Goal: Transaction & Acquisition: Purchase product/service

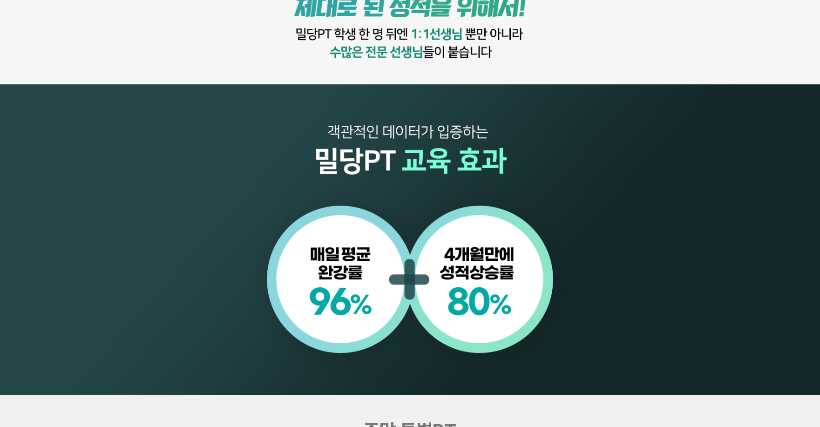
scroll to position [978, 0]
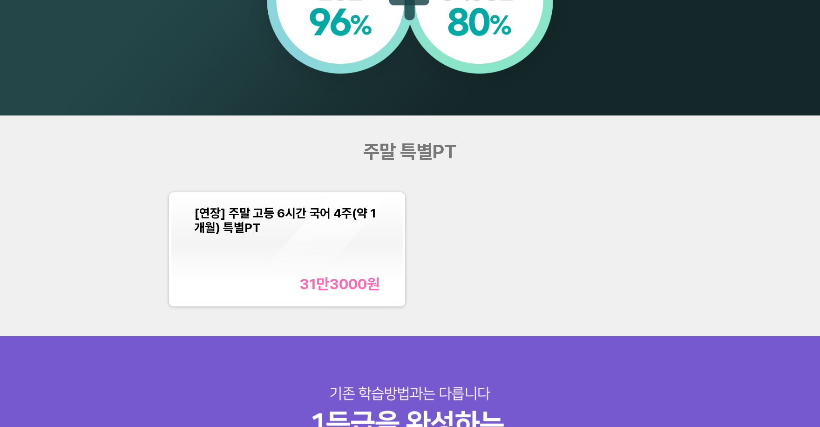
click at [326, 255] on div "[연장] 주말 고등 6시간 국어 4주(약 1개월) 특별PT 31만3000 원" at bounding box center [287, 249] width 186 height 87
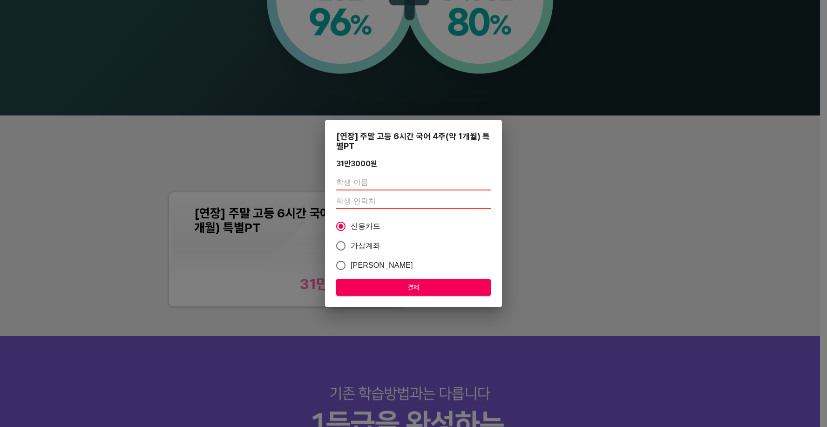
click at [382, 183] on input "text" at bounding box center [413, 183] width 155 height 15
type input "r"
type input "김민성"
click at [371, 202] on input "number" at bounding box center [413, 201] width 155 height 15
type input "01047962461"
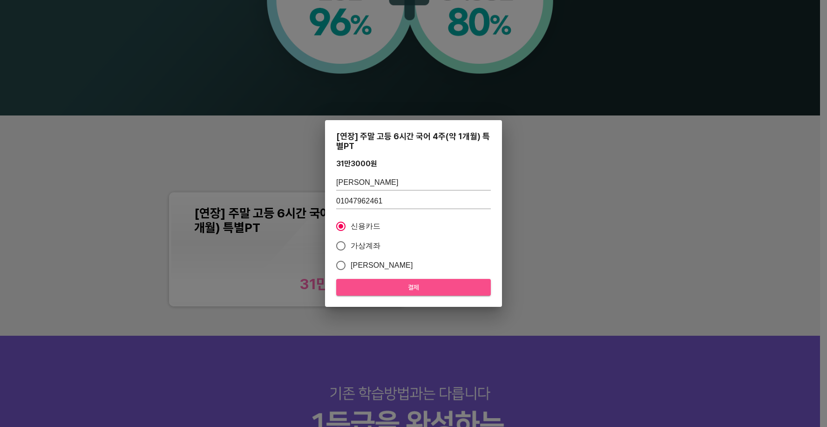
click at [373, 281] on button "결제" at bounding box center [413, 287] width 155 height 17
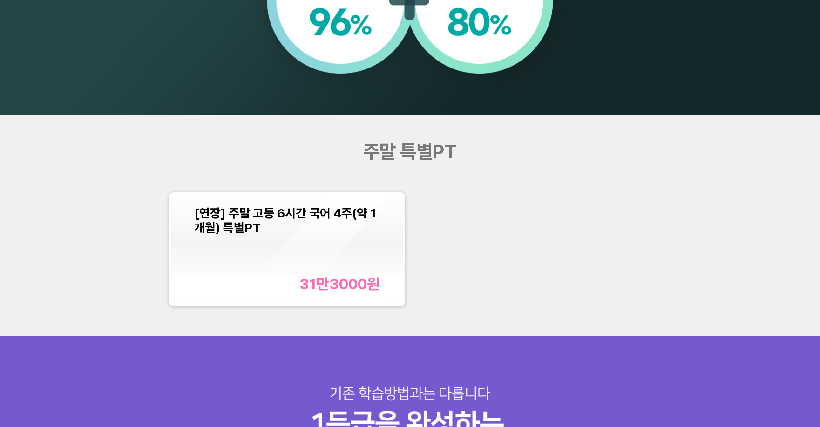
click at [309, 280] on div "31만3000 원" at bounding box center [339, 284] width 81 height 18
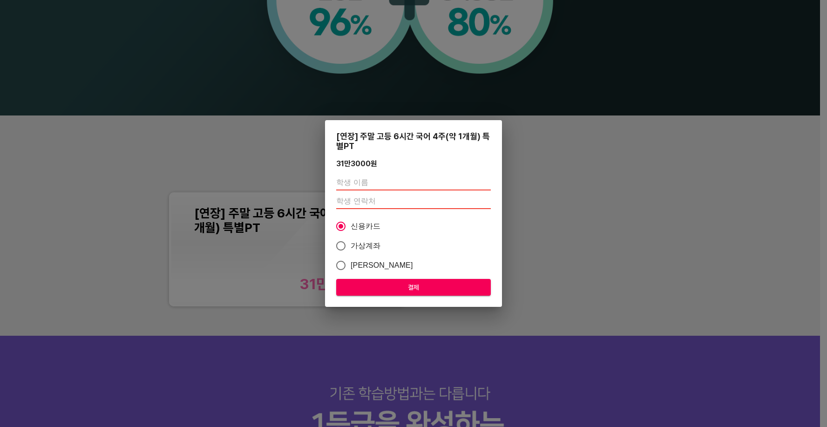
click at [382, 183] on input "text" at bounding box center [413, 183] width 155 height 15
type input "김민성"
type input "01047962461"
click at [411, 287] on span "결제" at bounding box center [414, 288] width 140 height 12
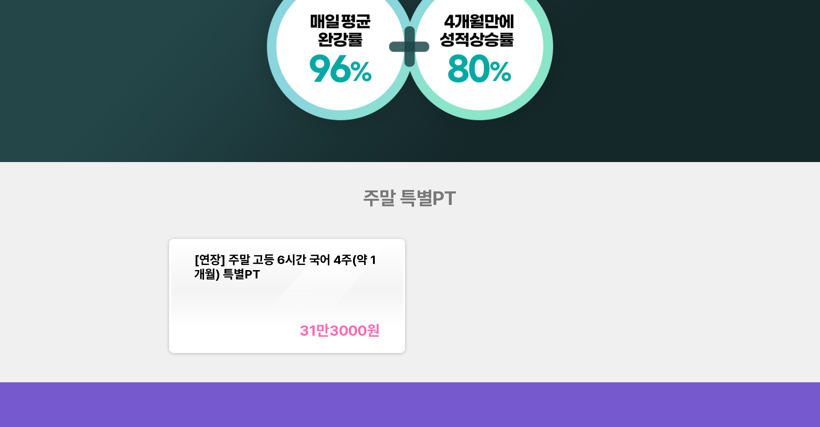
scroll to position [1164, 0]
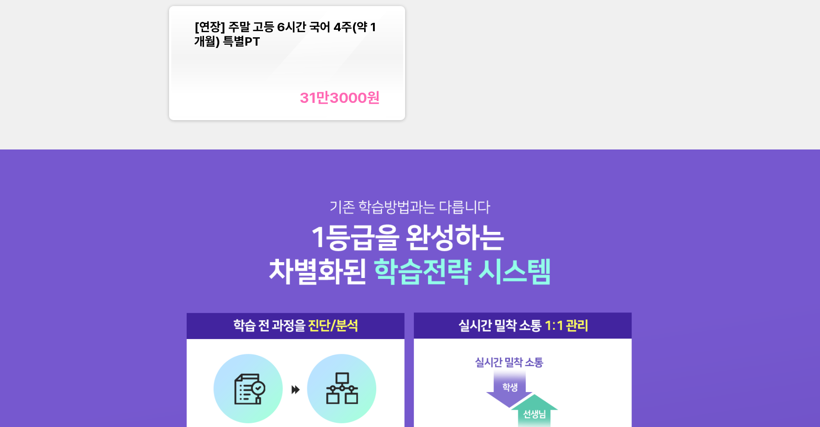
click at [276, 46] on div "[연장] 주말 고등 6시간 국어 4주(약 1개월) 특별PT" at bounding box center [287, 34] width 186 height 29
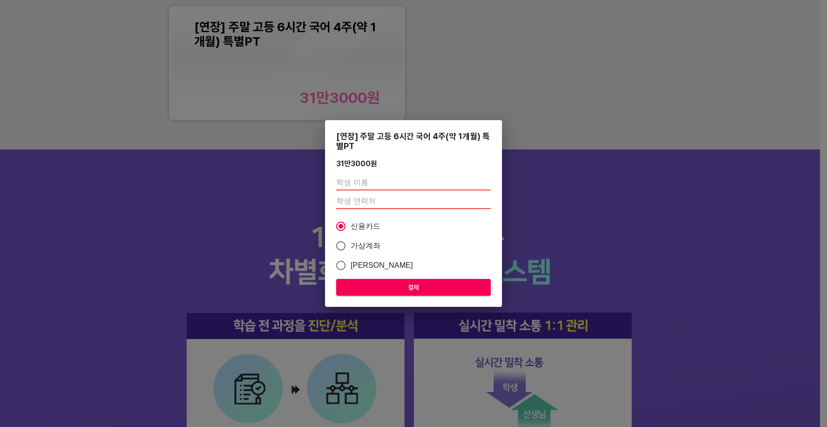
click at [559, 122] on div "[연장] 주말 고등 6시간 국어 4주(약 1개월) 특별PT 31만3000 원 신용카드 가상계좌 카카오페이 결제" at bounding box center [413, 213] width 827 height 427
